Goal: Task Accomplishment & Management: Use online tool/utility

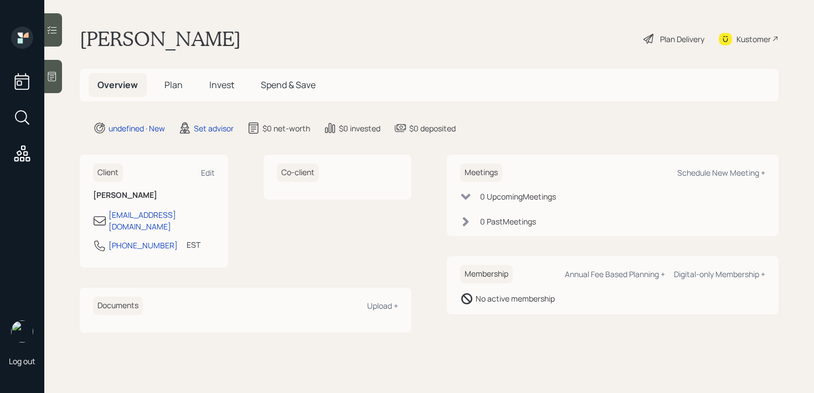
click at [54, 88] on div at bounding box center [53, 76] width 18 height 33
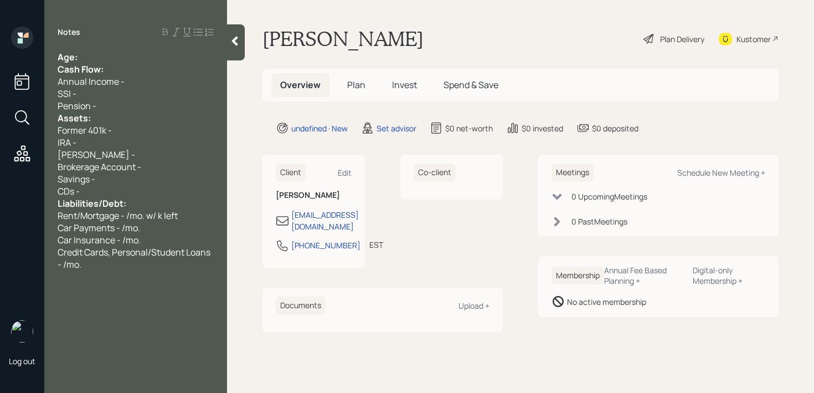
click at [110, 185] on div "CDs -" at bounding box center [136, 191] width 156 height 12
click at [109, 185] on div "CDs -" at bounding box center [136, 191] width 156 height 12
click at [106, 187] on div "CDs -" at bounding box center [136, 191] width 156 height 12
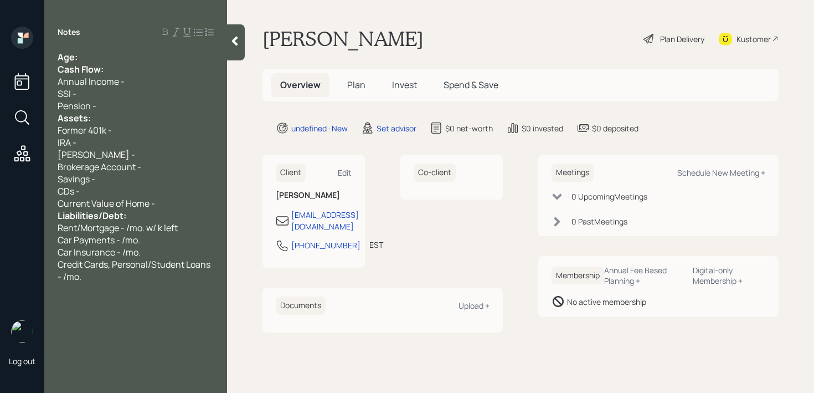
click at [120, 60] on div "Age:" at bounding box center [136, 57] width 156 height 12
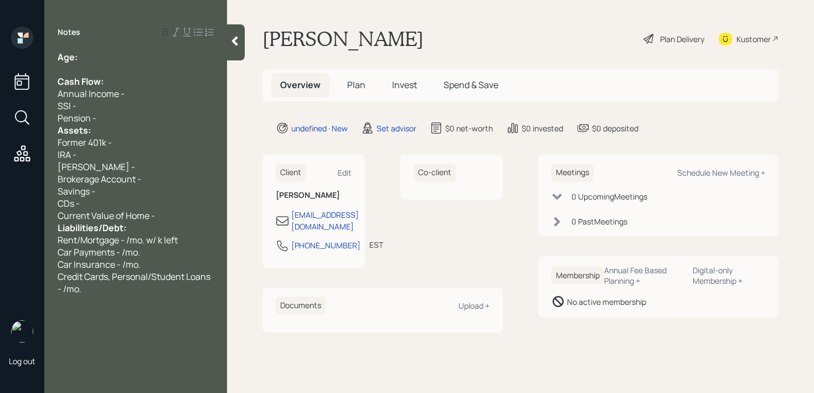
click at [115, 122] on div "Pension -" at bounding box center [136, 118] width 156 height 12
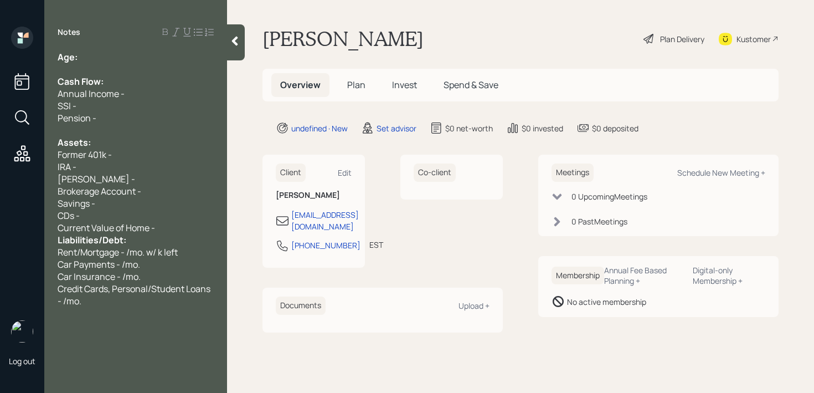
click at [124, 218] on div "CDs -" at bounding box center [136, 215] width 156 height 12
click at [155, 228] on span "Current Value of Home -" at bounding box center [107, 228] width 98 height 12
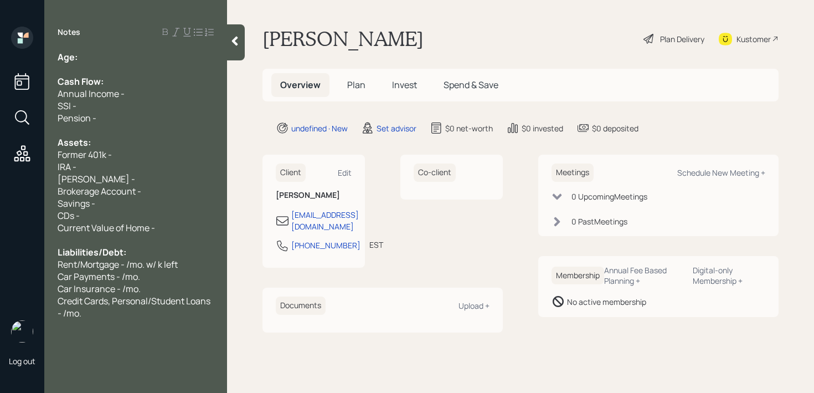
click at [80, 65] on div at bounding box center [136, 69] width 156 height 12
click at [83, 58] on div "Age:" at bounding box center [136, 57] width 156 height 12
